Goal: Use online tool/utility: Utilize a website feature to perform a specific function

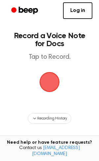
click at [52, 81] on span "button" at bounding box center [49, 82] width 25 height 25
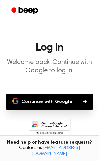
click at [59, 103] on button "Continue with Google" at bounding box center [50, 101] width 88 height 16
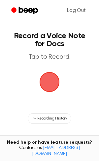
click at [52, 85] on span "button" at bounding box center [49, 81] width 37 height 37
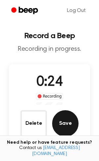
click at [70, 121] on button "Save" at bounding box center [65, 123] width 27 height 27
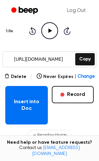
scroll to position [78, 0]
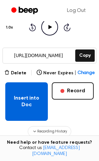
click at [41, 103] on button "Insert into Doc" at bounding box center [26, 101] width 43 height 38
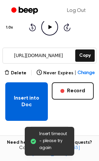
click at [30, 97] on button "Insert into Doc" at bounding box center [26, 101] width 43 height 38
